Goal: Transaction & Acquisition: Download file/media

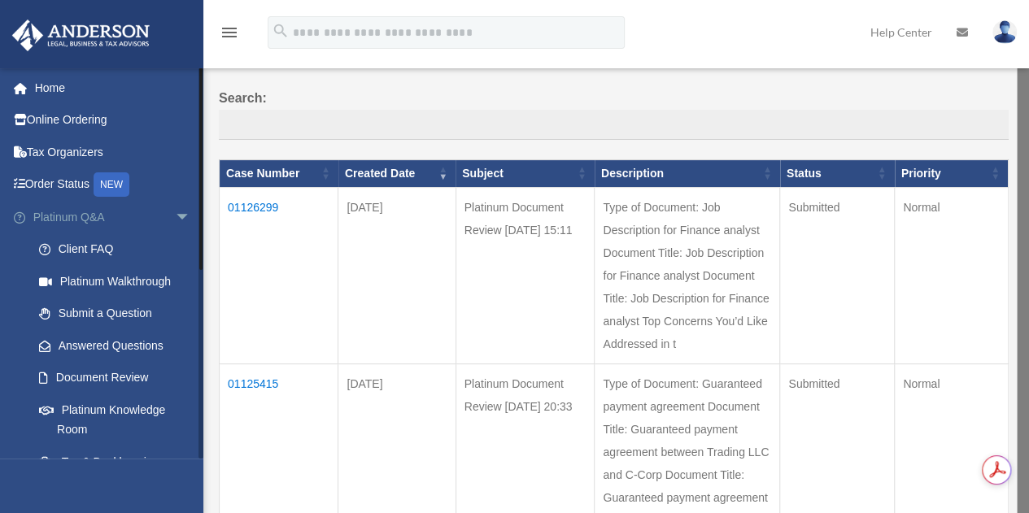
click at [175, 217] on span "arrow_drop_down" at bounding box center [191, 217] width 33 height 33
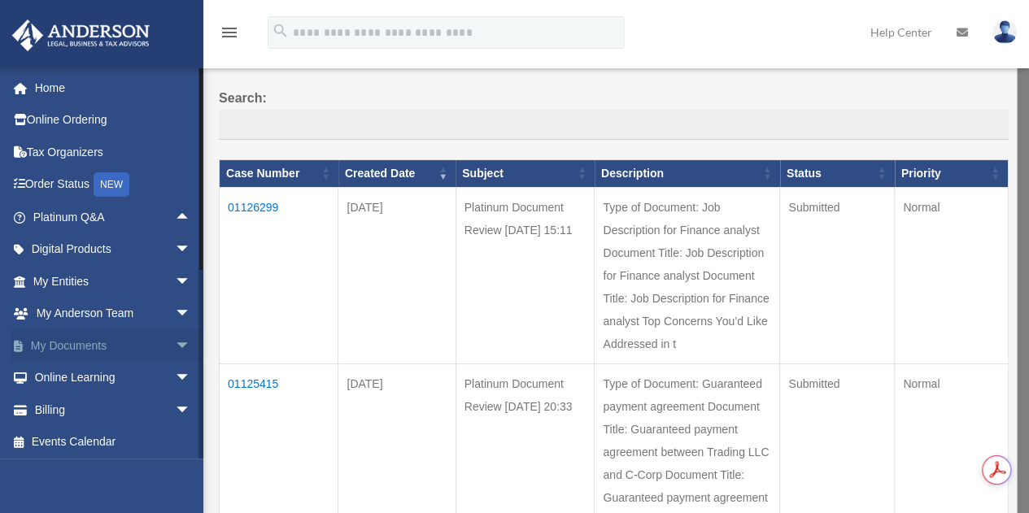
click at [109, 347] on link "My Documents arrow_drop_down" at bounding box center [113, 345] width 204 height 33
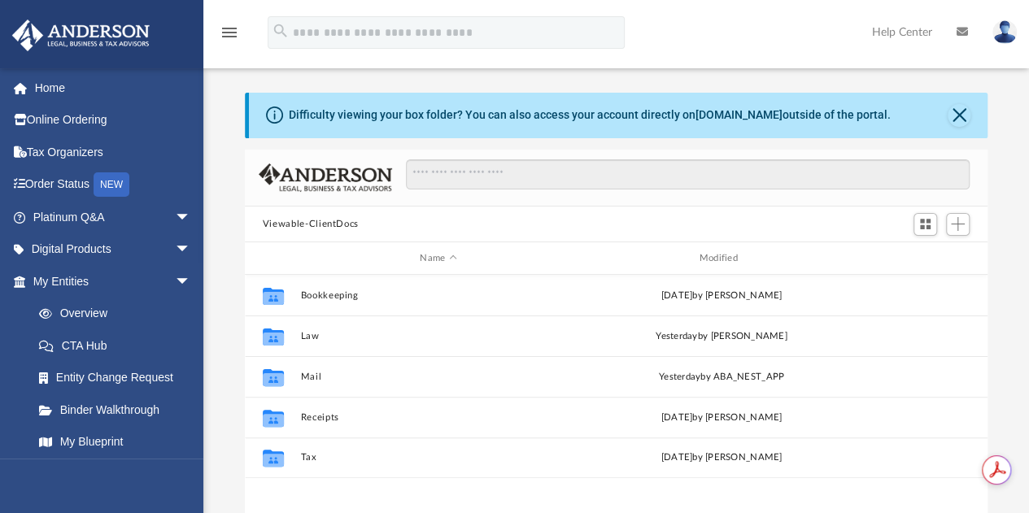
scroll to position [357, 730]
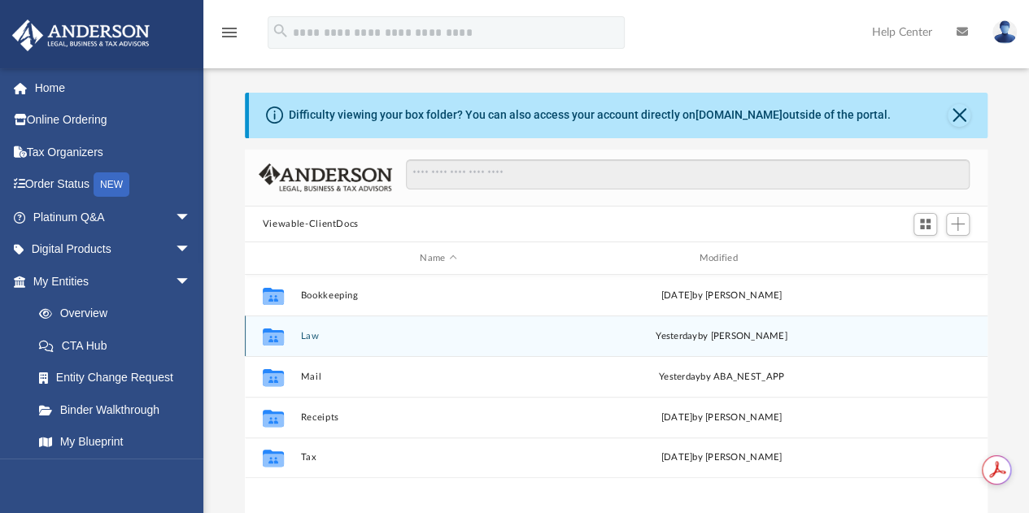
click at [304, 331] on button "Law" at bounding box center [438, 336] width 276 height 11
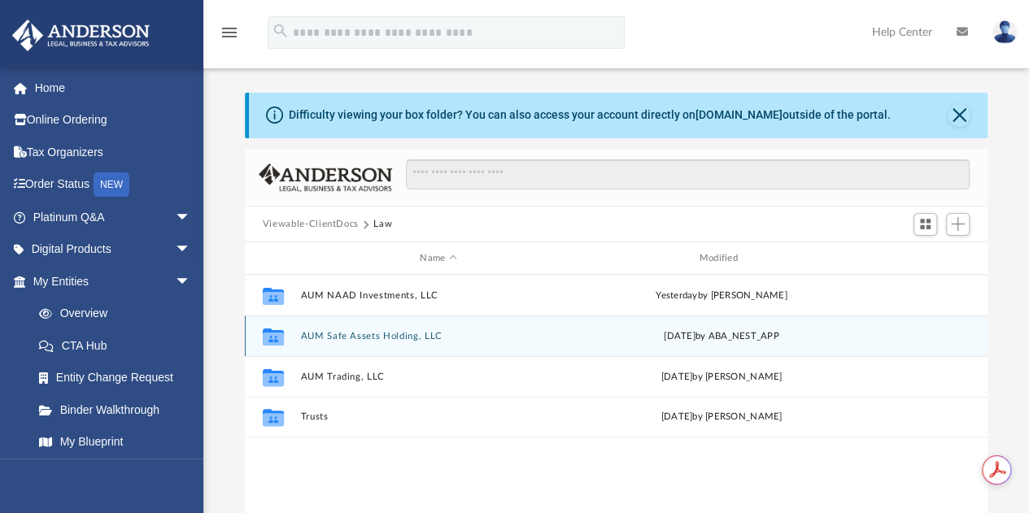
click at [356, 338] on button "AUM Safe Assets Holding, LLC" at bounding box center [438, 336] width 276 height 11
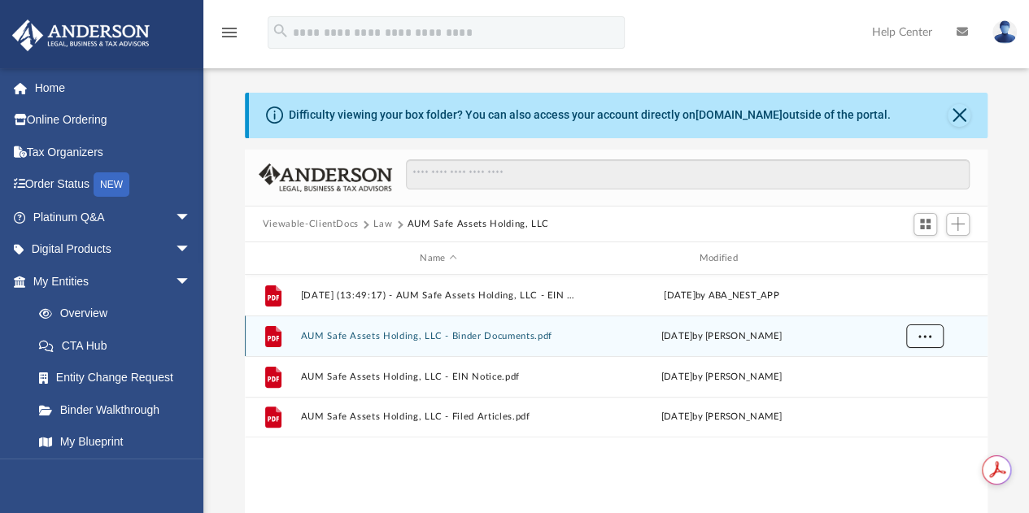
click at [922, 337] on span "More options" at bounding box center [924, 336] width 13 height 9
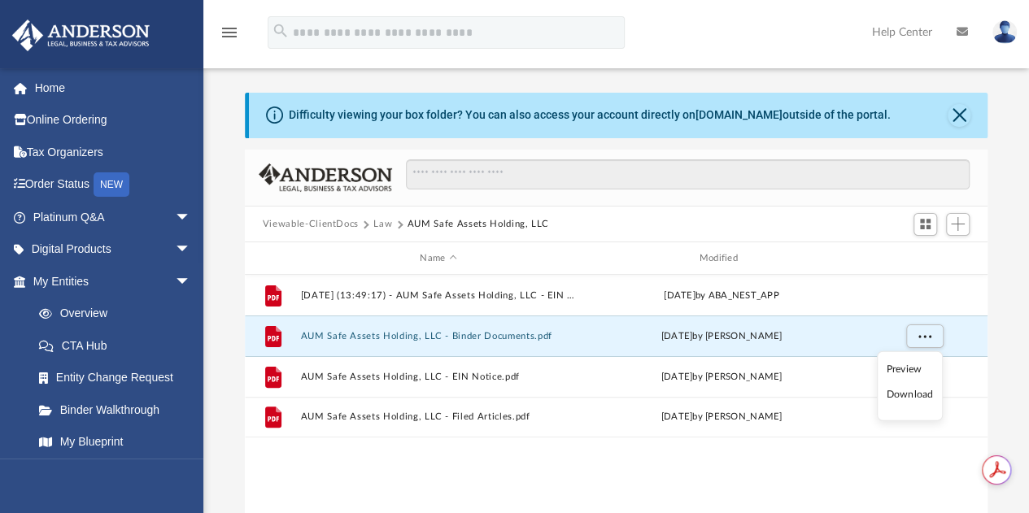
click at [908, 392] on li "Download" at bounding box center [909, 394] width 47 height 17
